Goal: Task Accomplishment & Management: Use online tool/utility

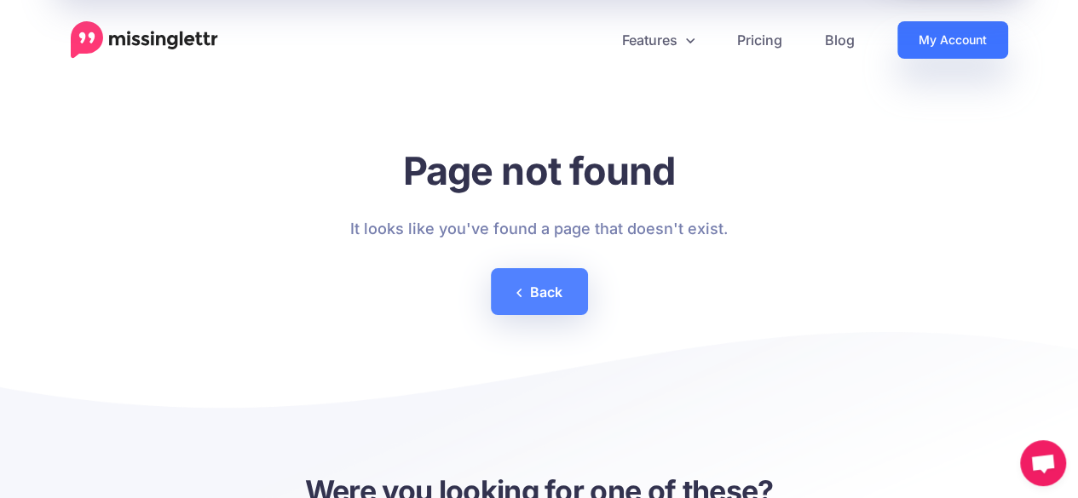
click at [933, 40] on link "My Account" at bounding box center [952, 39] width 111 height 37
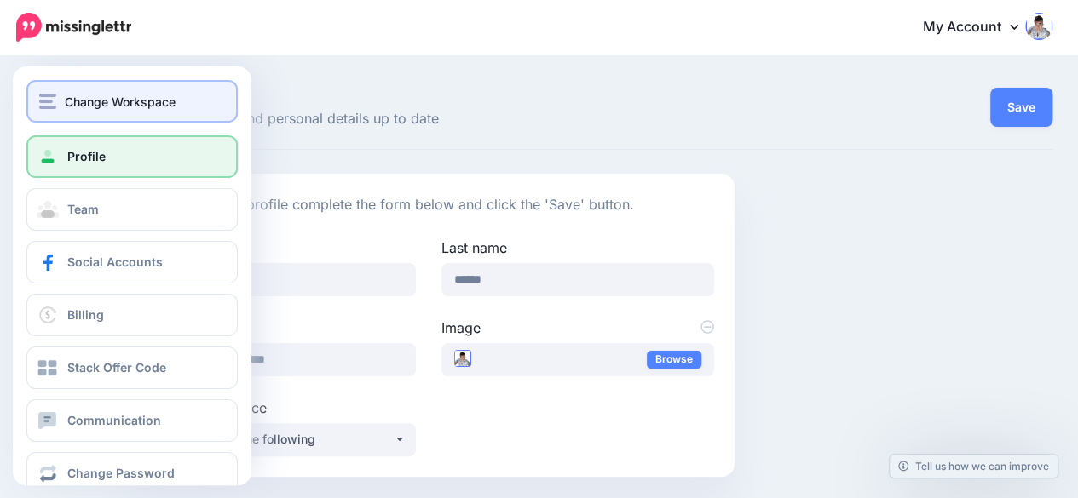
click at [47, 106] on img "button" at bounding box center [47, 101] width 17 height 15
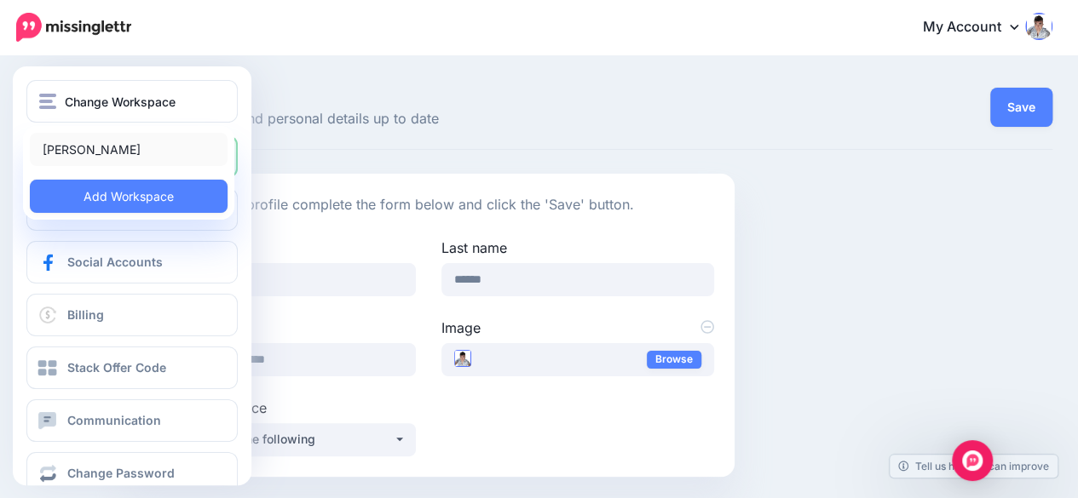
click at [88, 142] on link "[PERSON_NAME]" at bounding box center [129, 149] width 198 height 33
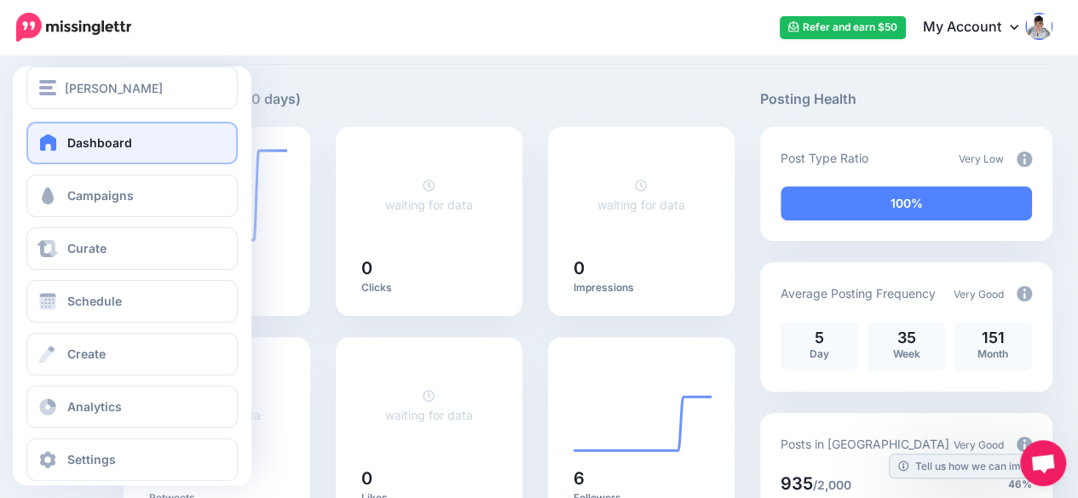
scroll to position [32, 0]
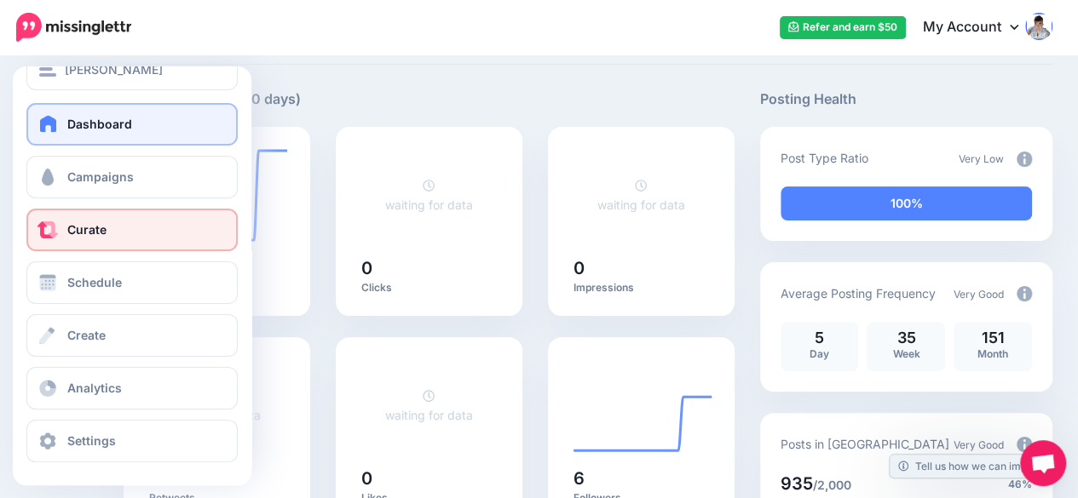
click at [111, 233] on link "Curate" at bounding box center [131, 230] width 211 height 43
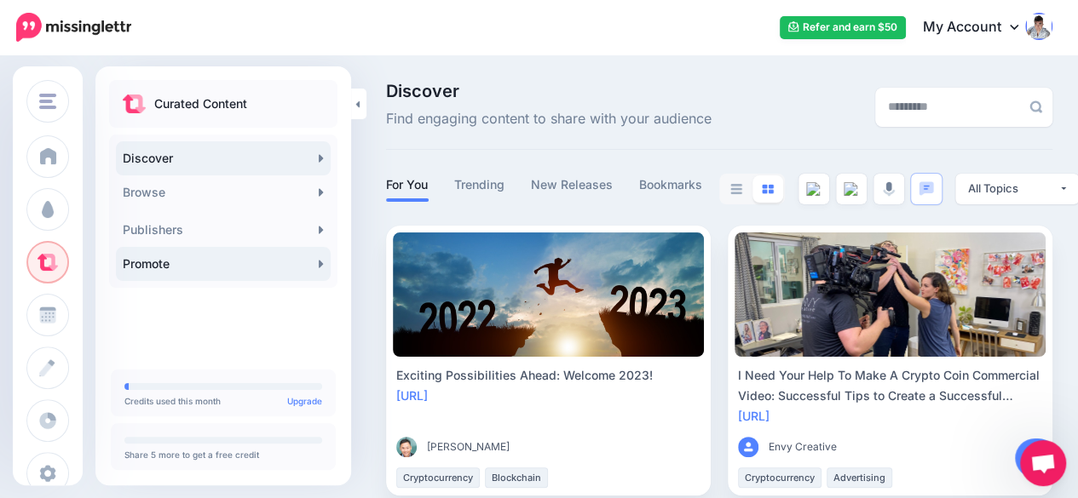
click at [170, 262] on link "Promote" at bounding box center [223, 264] width 215 height 34
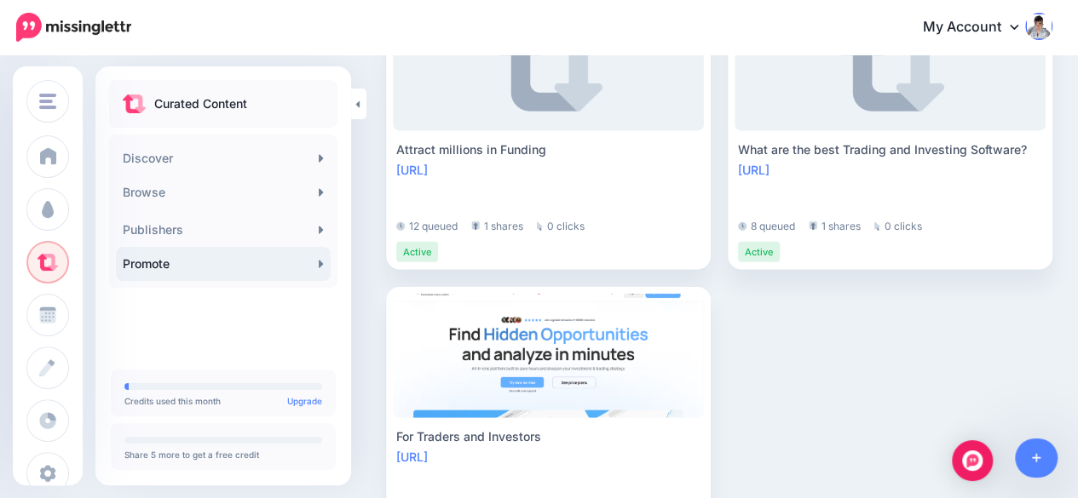
scroll to position [2258, 0]
